Goal: Task Accomplishment & Management: Complete application form

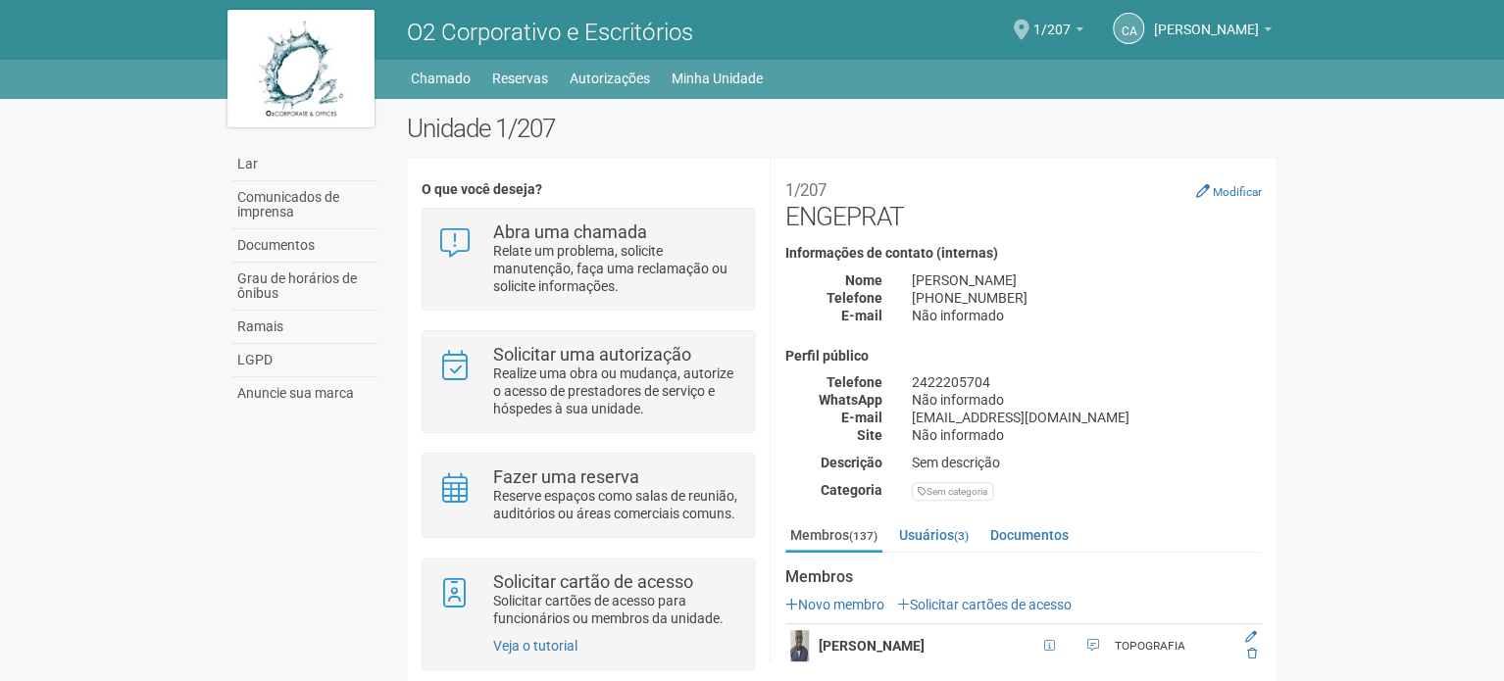
click at [1029, 25] on span at bounding box center [1022, 30] width 16 height 21
click at [949, 599] on font "Solicitar cartões de acesso" at bounding box center [991, 605] width 162 height 16
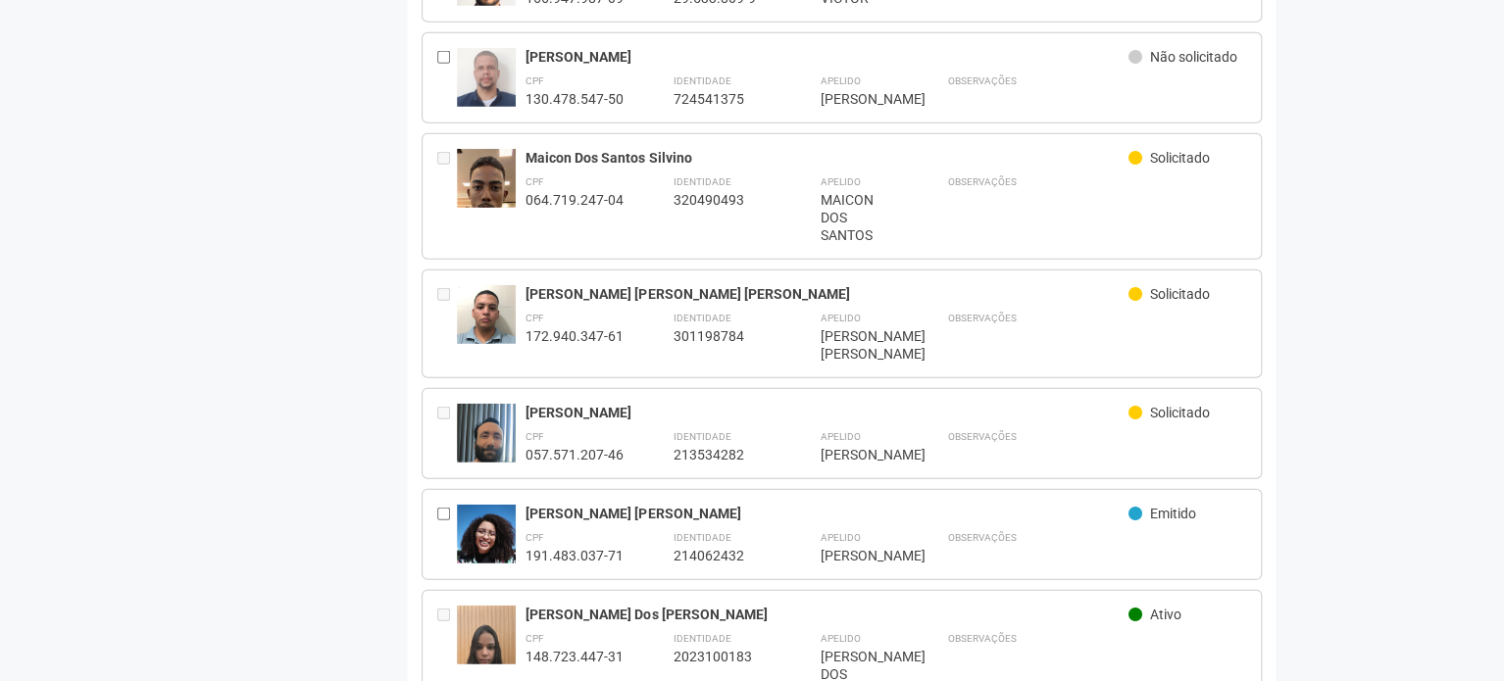
scroll to position [2549, 0]
